Goal: Task Accomplishment & Management: Complete application form

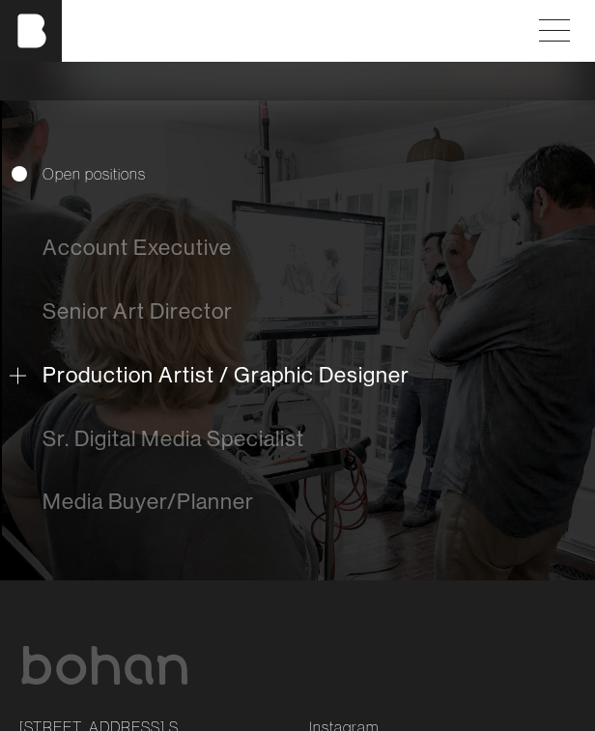
scroll to position [510, 0]
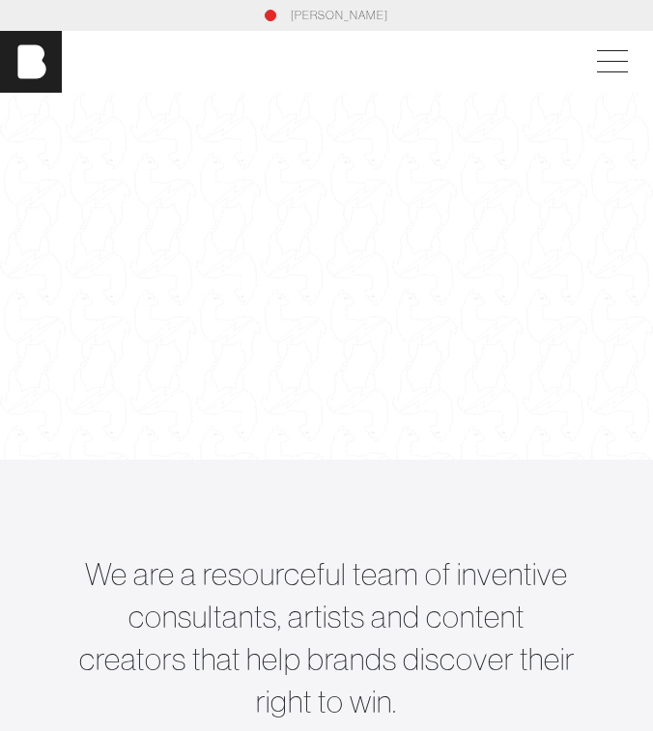
scroll to position [16, 0]
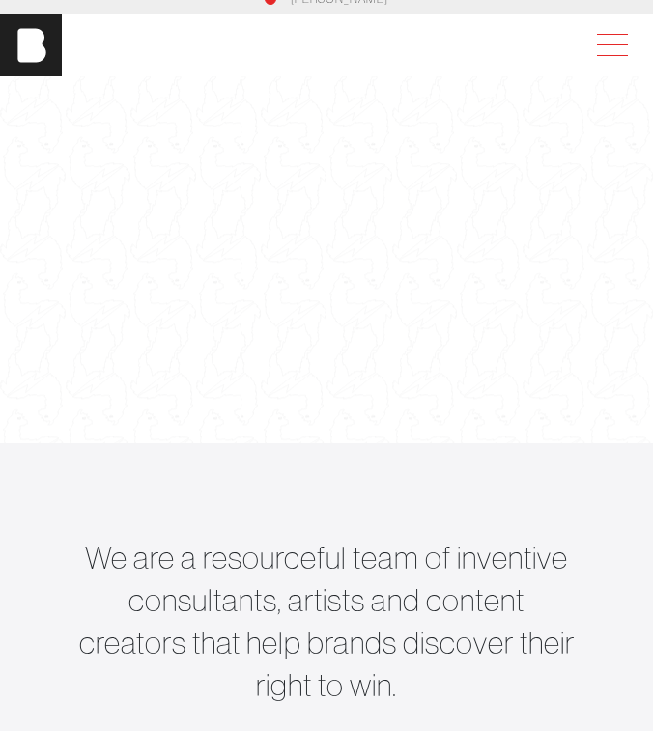
click at [600, 39] on span at bounding box center [608, 45] width 44 height 35
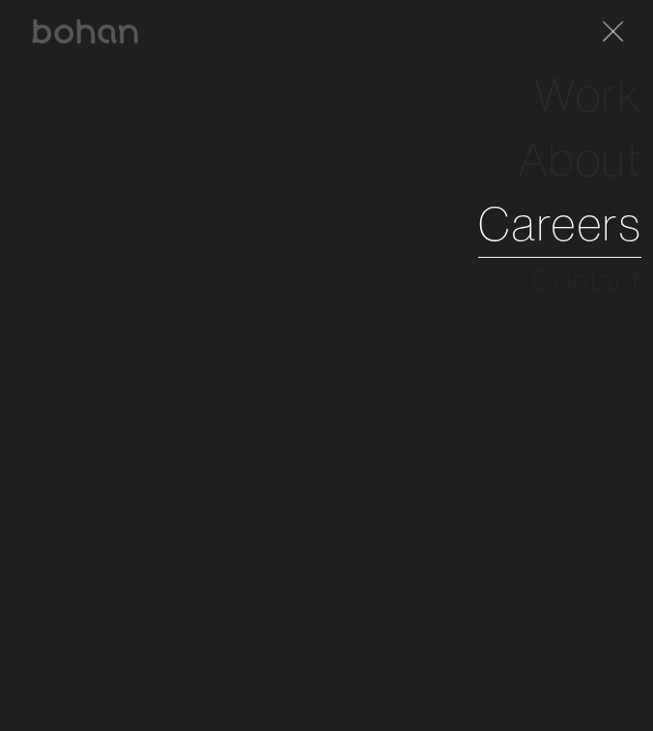
click at [570, 227] on link "Careers" at bounding box center [559, 223] width 163 height 65
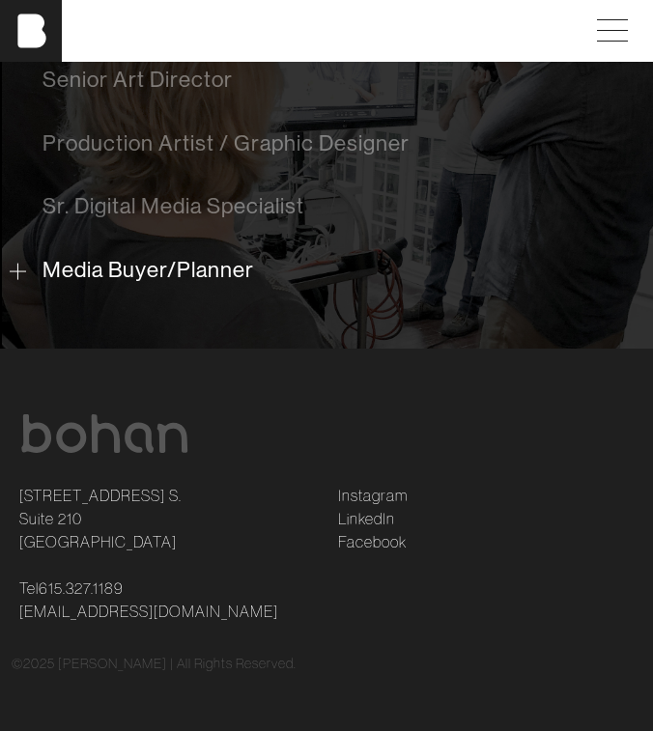
scroll to position [768, 0]
click at [179, 261] on span "Media Buyer/Planner" at bounding box center [147, 270] width 211 height 25
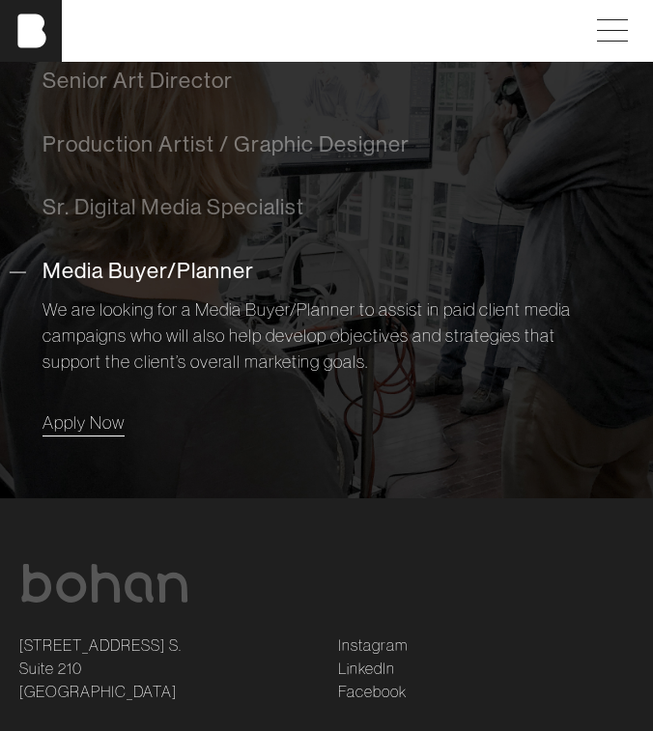
click at [97, 411] on span "Apply Now" at bounding box center [83, 422] width 82 height 22
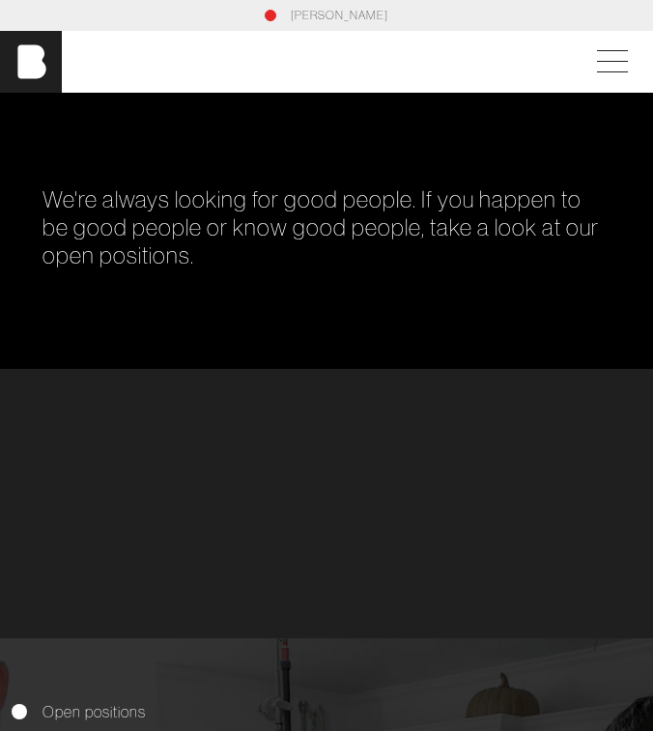
scroll to position [0, 0]
